Goal: Task Accomplishment & Management: Use online tool/utility

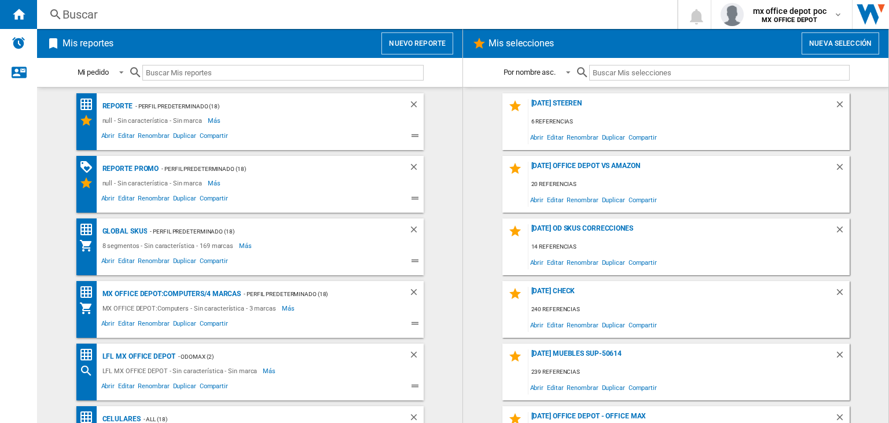
click at [388, 32] on button "Nuevo reporte" at bounding box center [417, 43] width 72 height 22
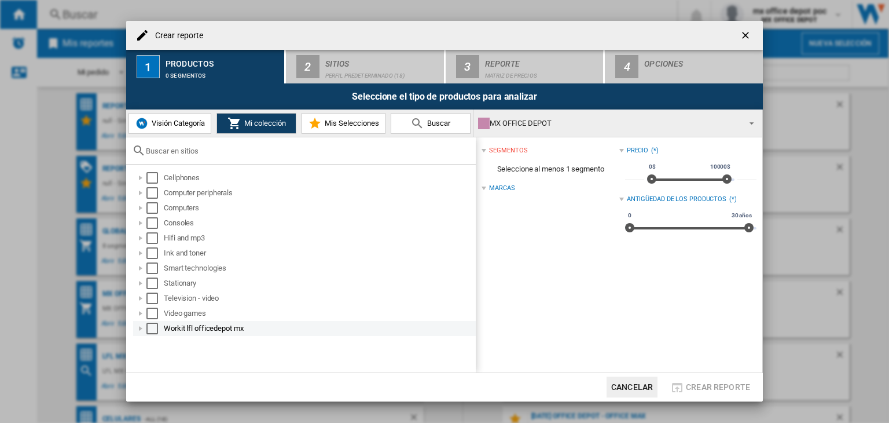
click at [144, 326] on div at bounding box center [141, 328] width 12 height 12
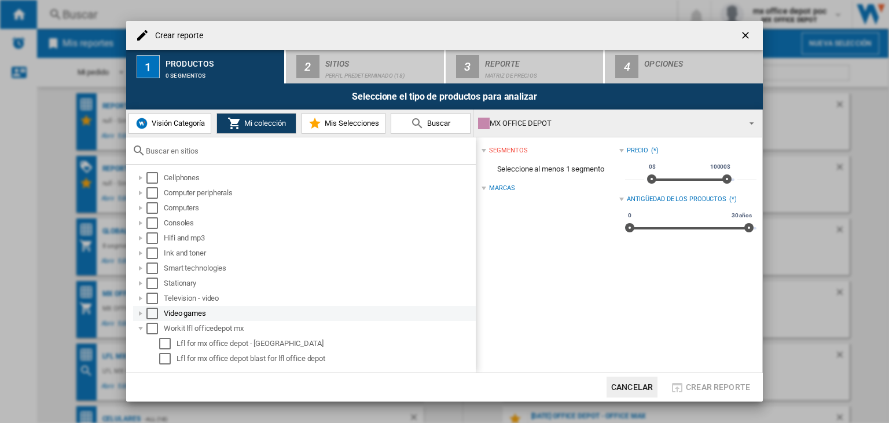
click at [140, 311] on div at bounding box center [141, 313] width 12 height 12
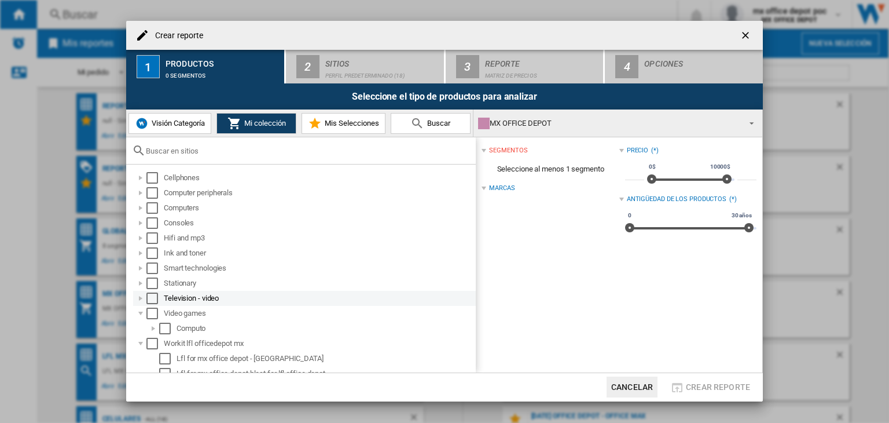
click at [139, 302] on div at bounding box center [141, 298] width 12 height 12
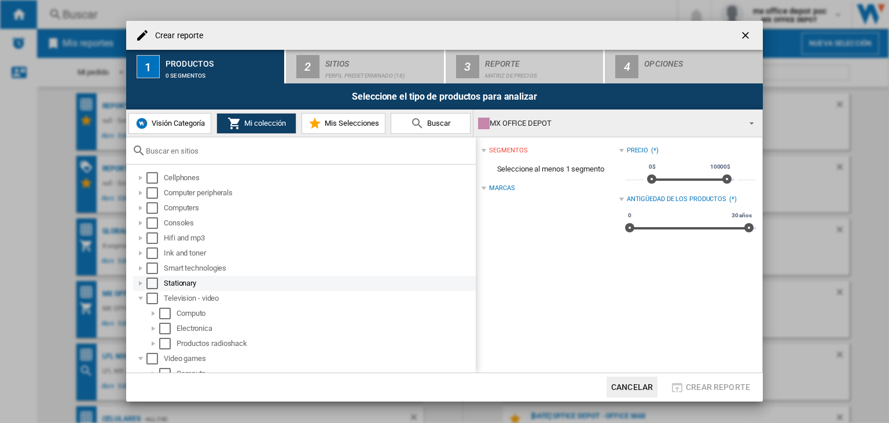
click at [135, 288] on div at bounding box center [141, 283] width 12 height 12
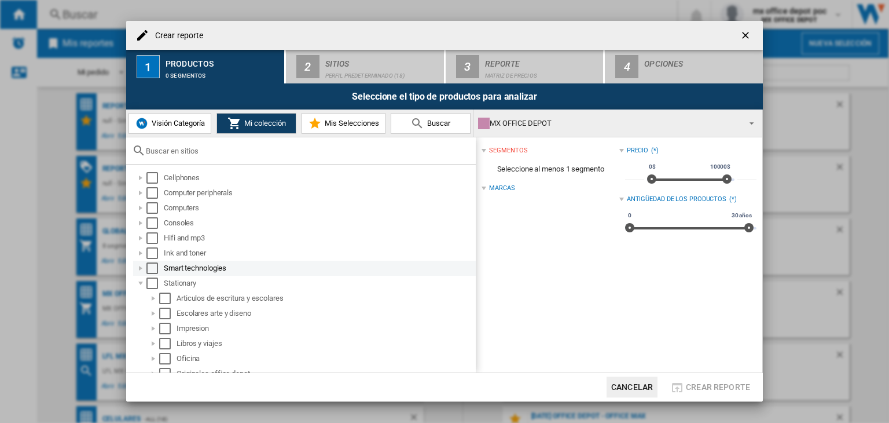
click at [138, 271] on div at bounding box center [141, 268] width 12 height 12
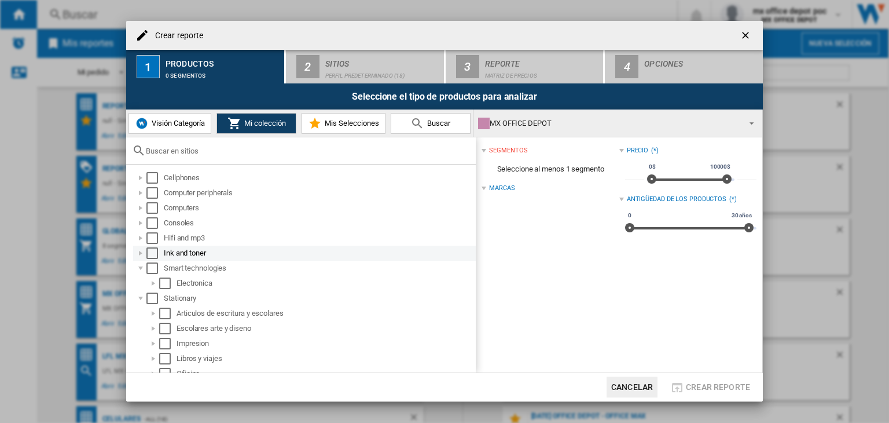
drag, startPoint x: 139, startPoint y: 256, endPoint x: 139, endPoint y: 248, distance: 8.1
click at [139, 255] on div at bounding box center [141, 253] width 12 height 12
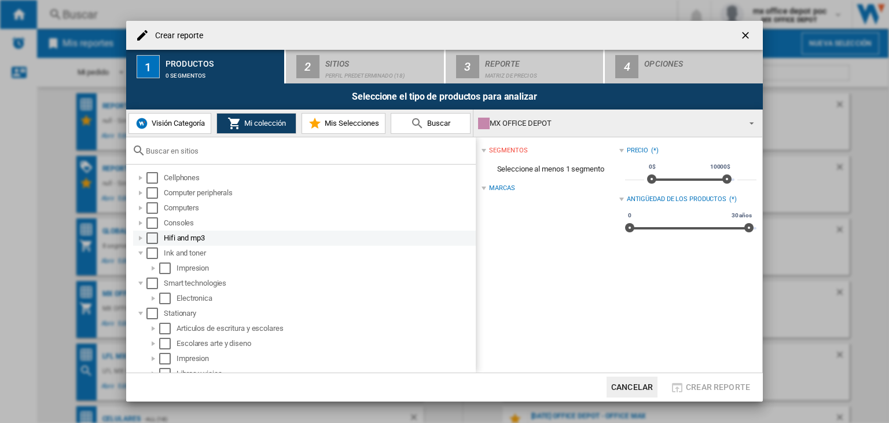
click at [139, 237] on div at bounding box center [141, 238] width 12 height 12
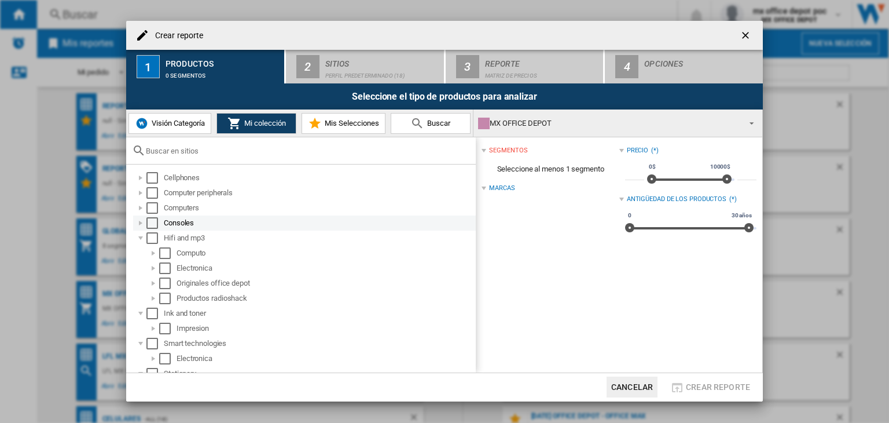
click at [139, 225] on div at bounding box center [141, 223] width 12 height 12
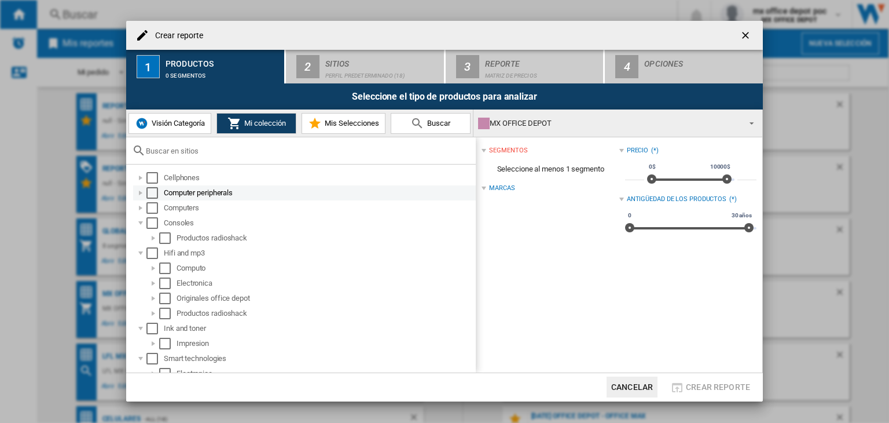
drag, startPoint x: 141, startPoint y: 209, endPoint x: 142, endPoint y: 194, distance: 15.1
click at [142, 208] on div at bounding box center [141, 208] width 12 height 12
drag, startPoint x: 142, startPoint y: 192, endPoint x: 142, endPoint y: 178, distance: 13.9
click at [142, 190] on div at bounding box center [141, 193] width 12 height 12
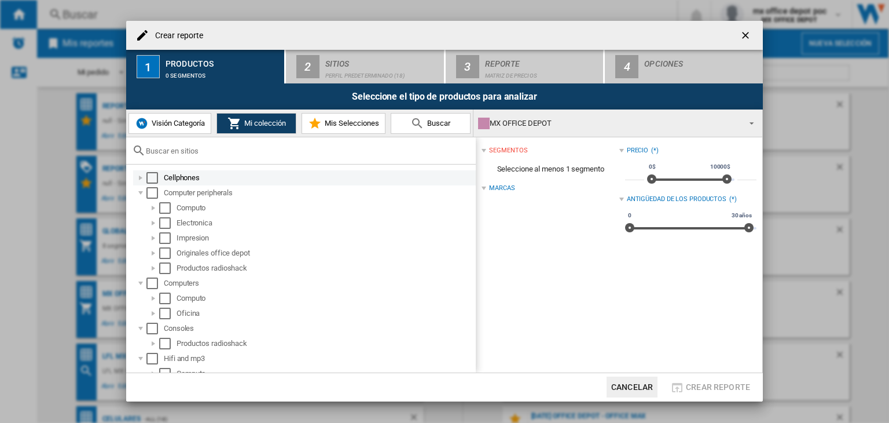
click at [142, 172] on div at bounding box center [141, 178] width 12 height 12
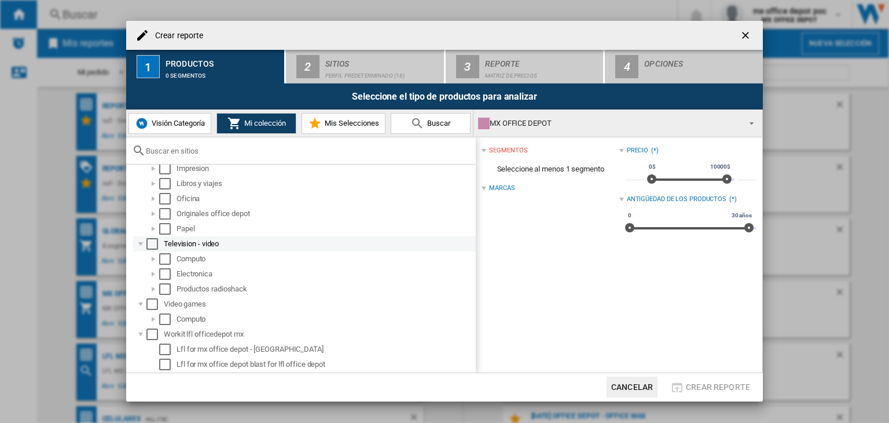
scroll to position [343, 0]
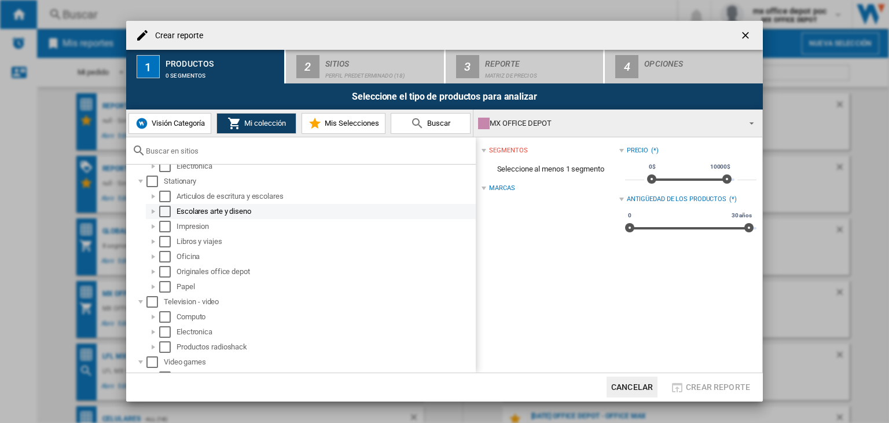
click at [152, 207] on div at bounding box center [154, 211] width 12 height 12
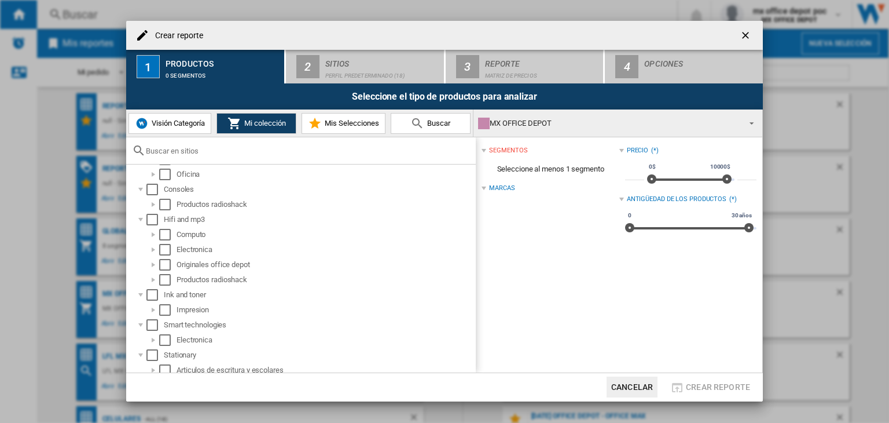
scroll to position [227, 0]
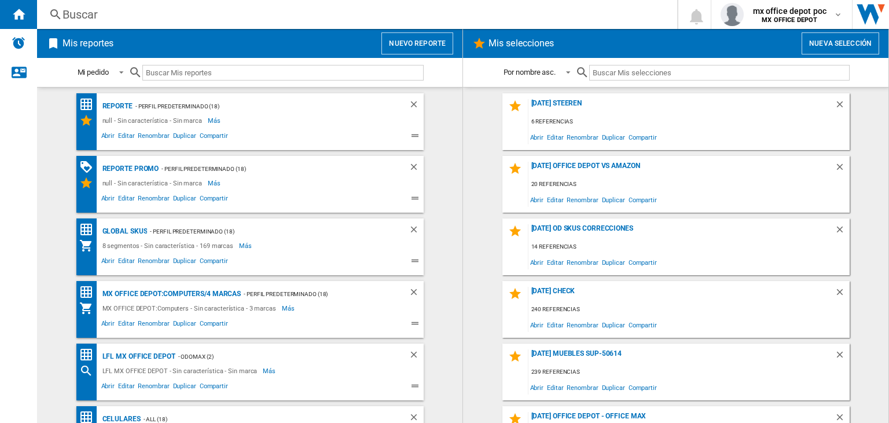
click at [259, 20] on div "Buscar" at bounding box center [355, 14] width 585 height 16
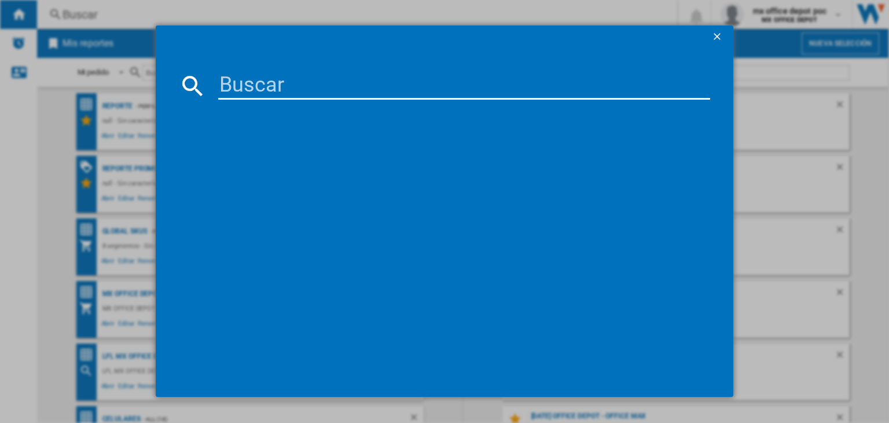
click at [340, 92] on input at bounding box center [464, 86] width 492 height 28
paste input "45455"
type input "45455"
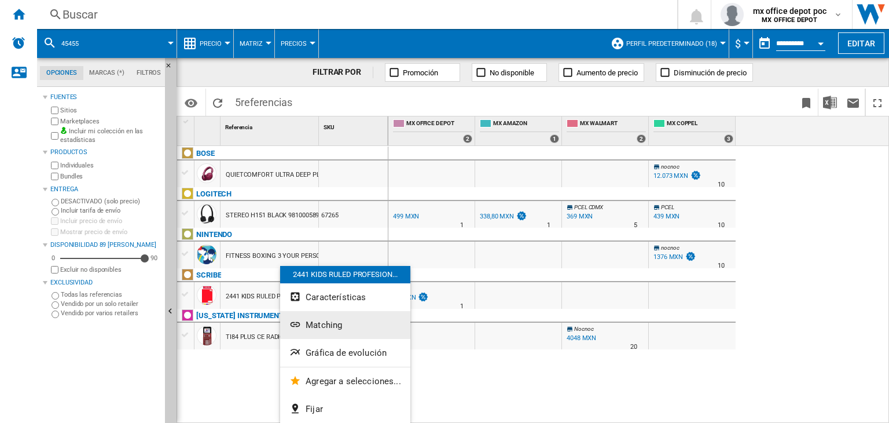
click at [322, 322] on span "Matching" at bounding box center [324, 324] width 36 height 10
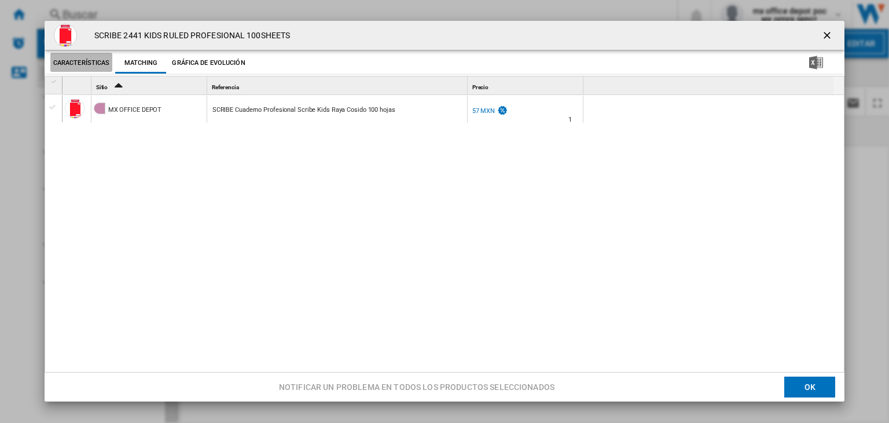
click at [93, 68] on button "Características" at bounding box center [81, 63] width 63 height 21
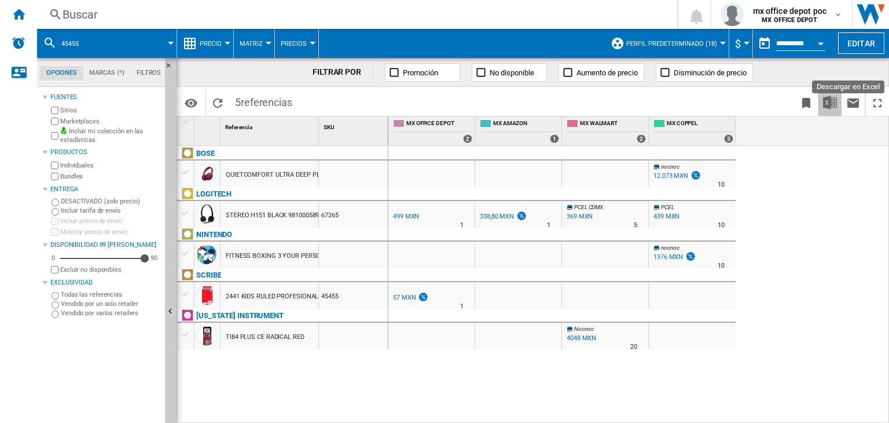
click at [827, 101] on img "Descargar en Excel" at bounding box center [830, 103] width 14 height 14
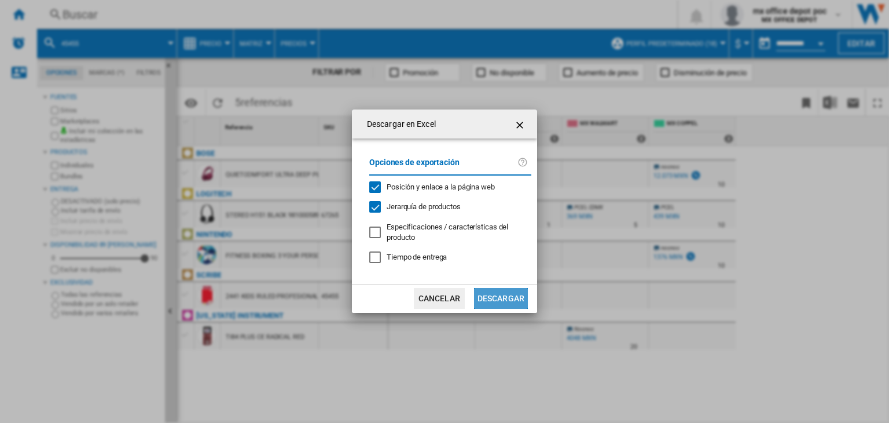
click at [493, 295] on button "Descargar" at bounding box center [501, 298] width 54 height 21
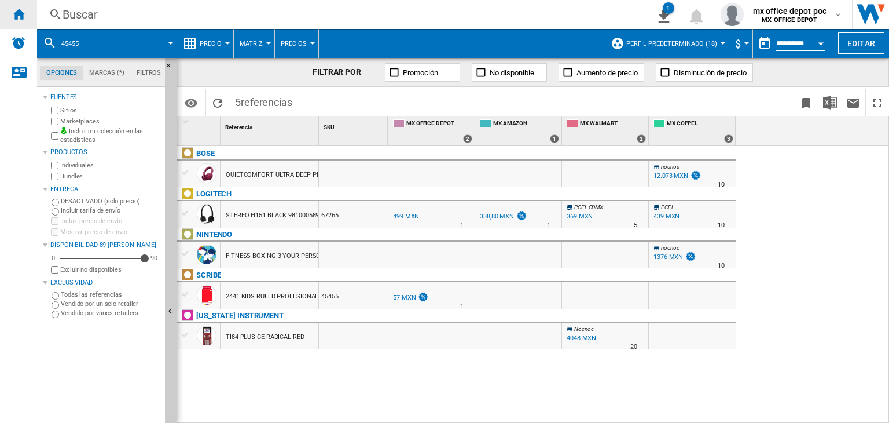
click at [25, 16] on ng-md-icon "Inicio" at bounding box center [19, 14] width 14 height 14
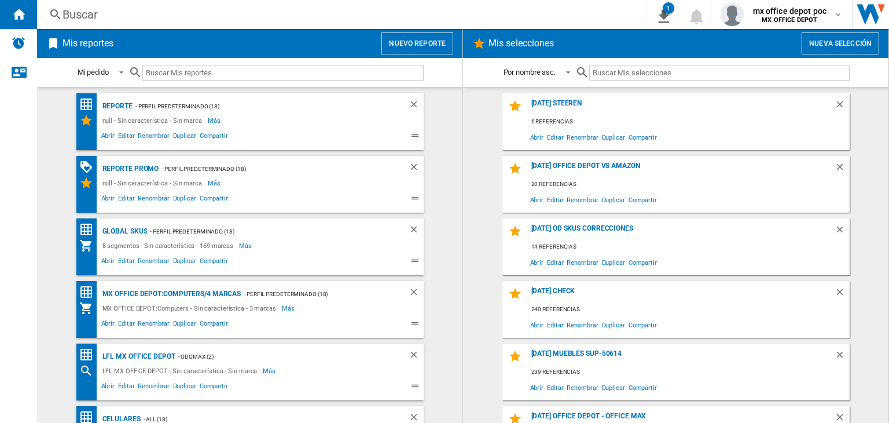
click at [440, 42] on button "Nuevo reporte" at bounding box center [417, 43] width 72 height 22
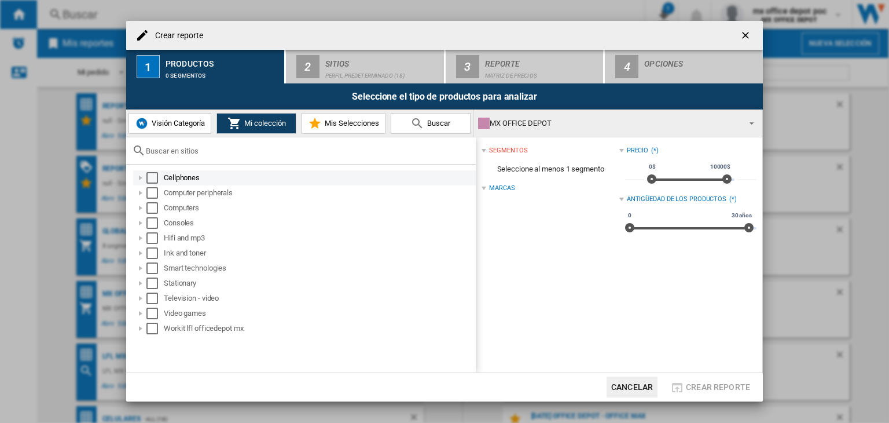
click at [151, 179] on div "Select" at bounding box center [152, 178] width 12 height 12
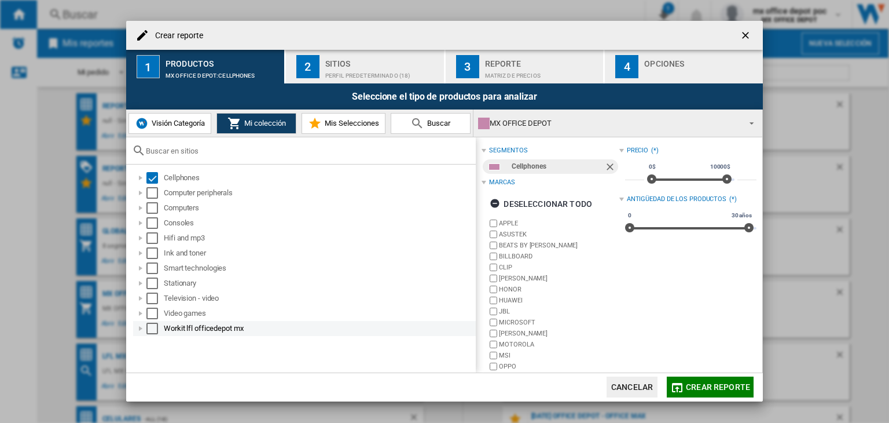
click at [148, 326] on div "Select" at bounding box center [152, 328] width 12 height 12
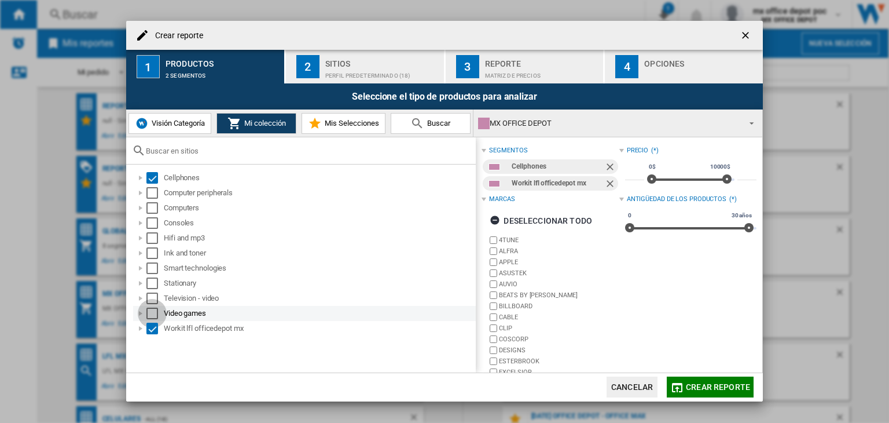
click at [150, 311] on div "Select" at bounding box center [152, 313] width 12 height 12
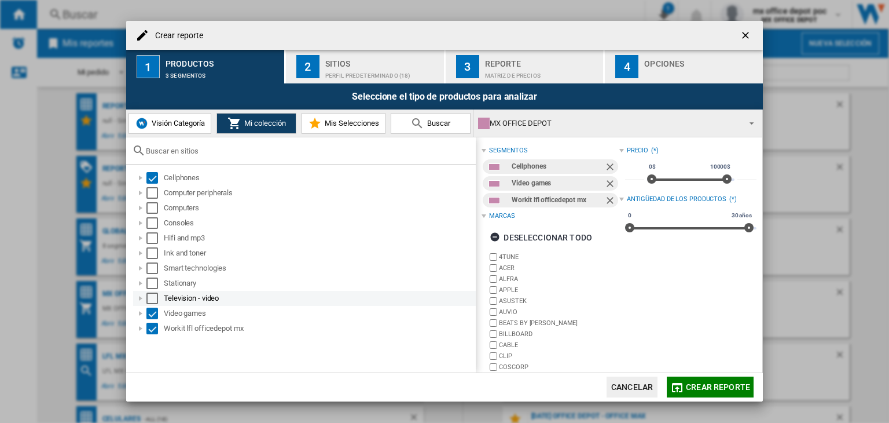
click at [150, 294] on div "Select" at bounding box center [152, 298] width 12 height 12
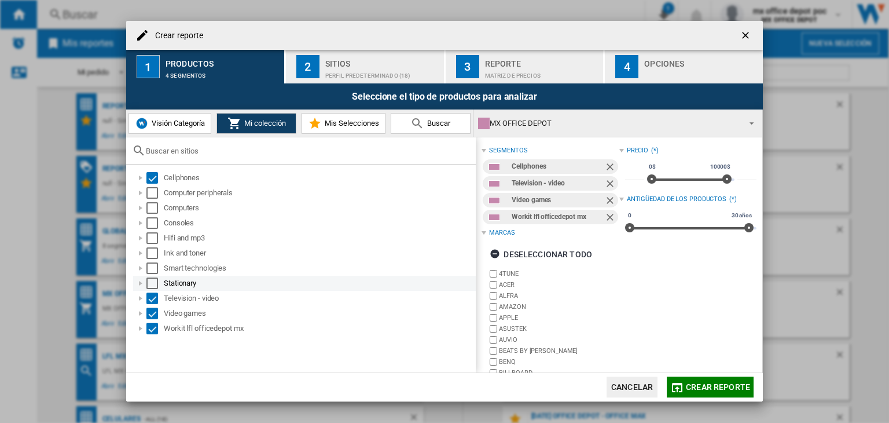
click at [147, 281] on div "Select" at bounding box center [152, 283] width 12 height 12
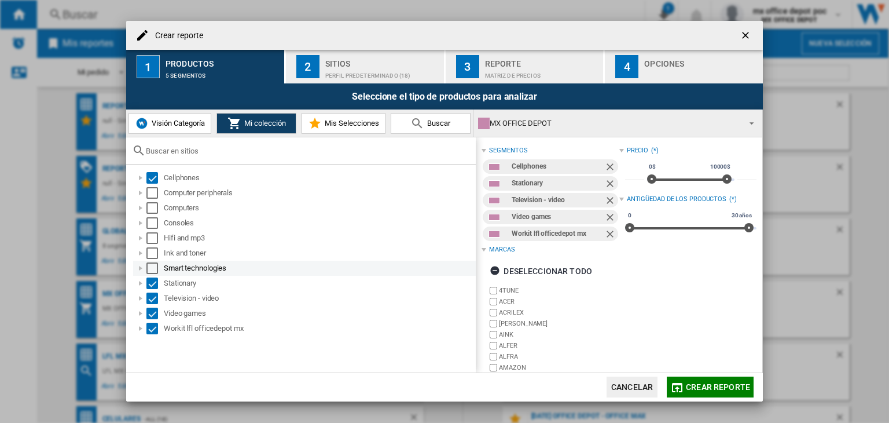
click at [150, 265] on div "Select" at bounding box center [152, 268] width 12 height 12
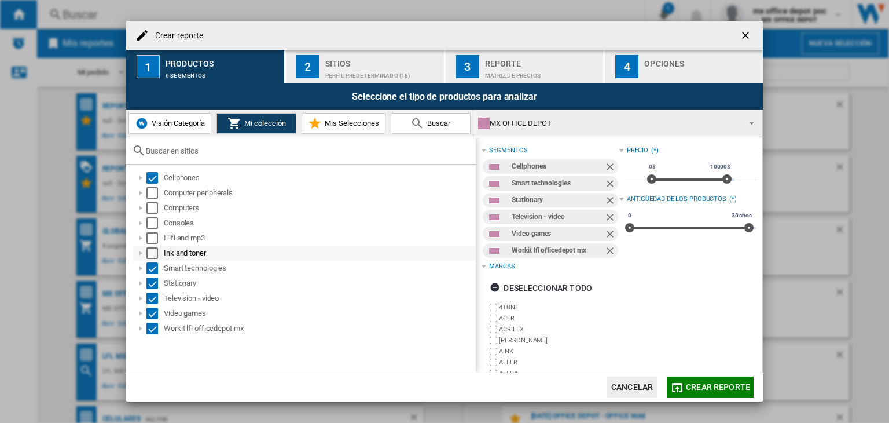
click at [152, 248] on div "Select" at bounding box center [152, 253] width 12 height 12
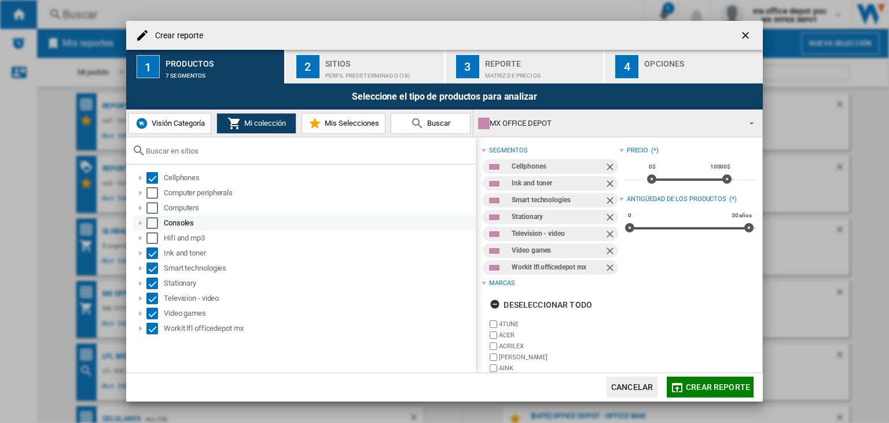
drag, startPoint x: 155, startPoint y: 238, endPoint x: 153, endPoint y: 223, distance: 15.2
click at [155, 234] on div "Select" at bounding box center [152, 238] width 12 height 12
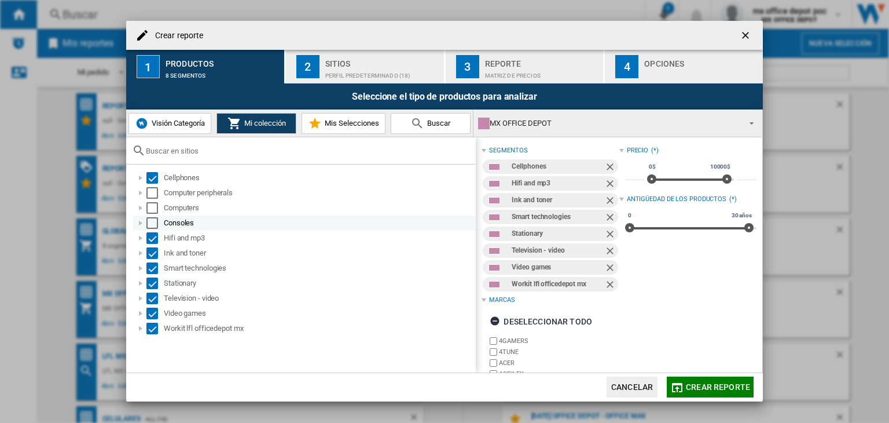
click at [152, 219] on div "Select" at bounding box center [152, 223] width 12 height 12
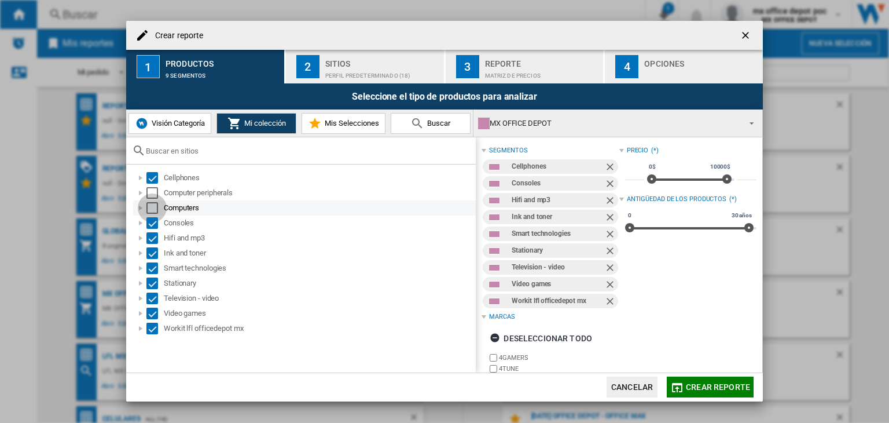
click at [154, 202] on div "Select" at bounding box center [152, 208] width 12 height 12
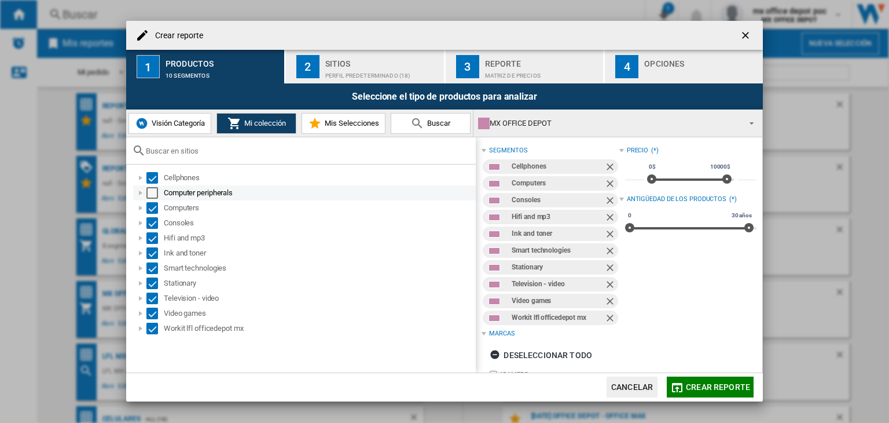
click at [156, 190] on div "Select" at bounding box center [152, 193] width 12 height 12
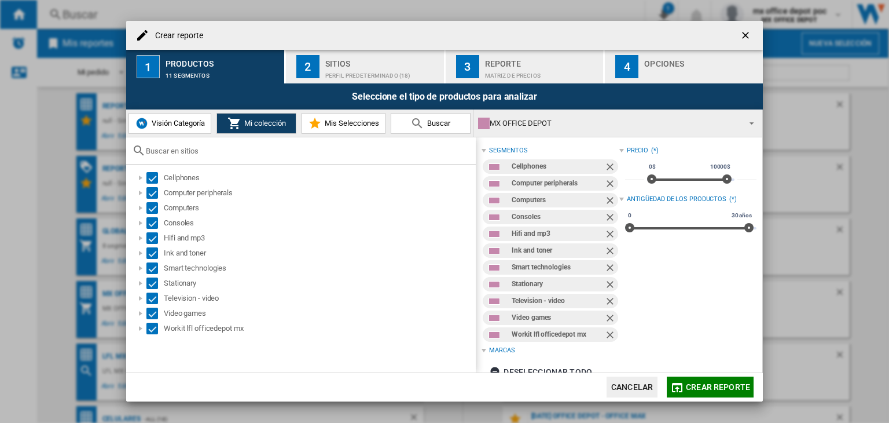
click at [725, 388] on span "Crear reporte" at bounding box center [718, 386] width 64 height 9
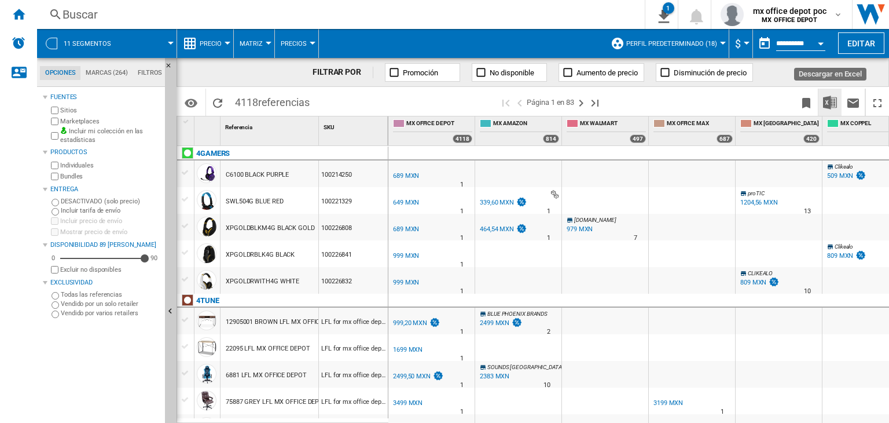
click at [833, 98] on img "Descargar en Excel" at bounding box center [830, 103] width 14 height 14
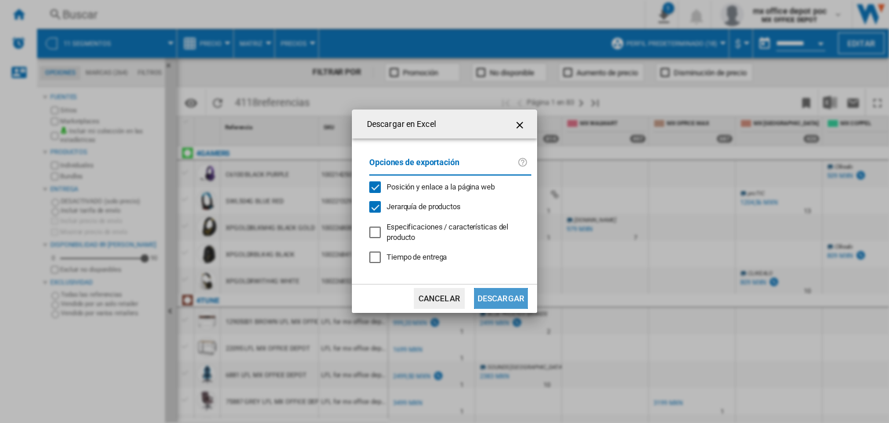
click at [501, 295] on button "Descargar" at bounding box center [501, 298] width 54 height 21
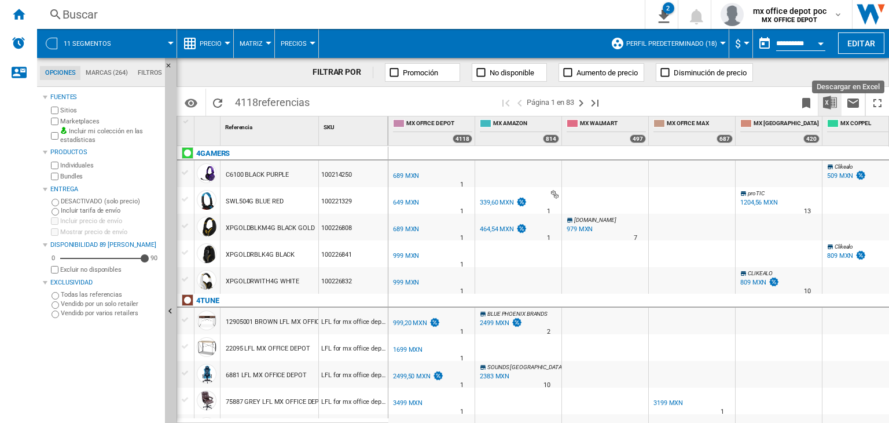
click at [831, 104] on img "Descargar en Excel" at bounding box center [830, 103] width 14 height 14
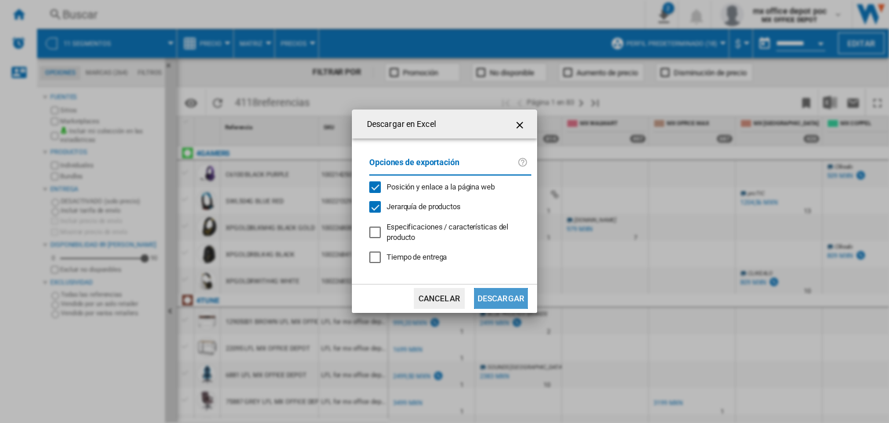
click at [489, 295] on button "Descargar" at bounding box center [501, 298] width 54 height 21
